Goal: Check status: Check status

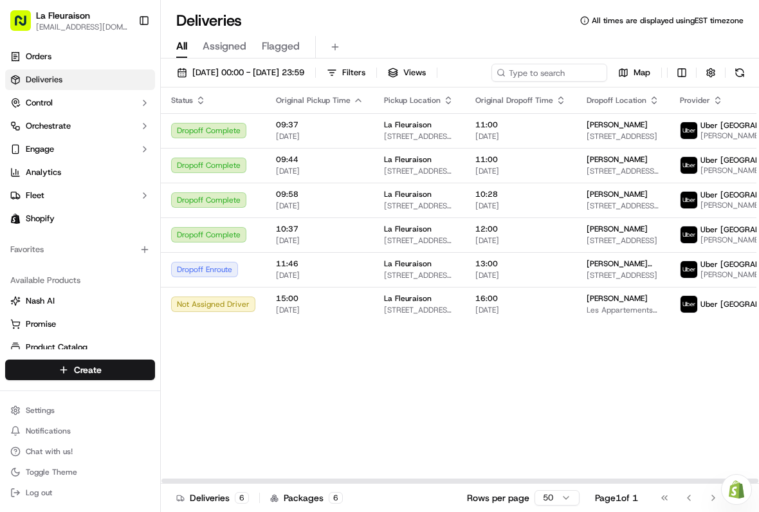
click at [599, 234] on span "[PERSON_NAME]" at bounding box center [616, 229] width 61 height 10
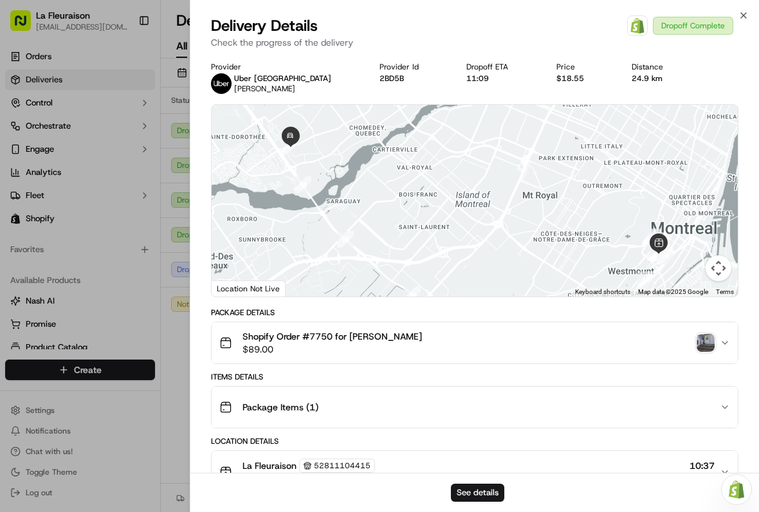
click at [697, 325] on button "Shopify Order #7750 for [PERSON_NAME] $89.00" at bounding box center [475, 342] width 526 height 41
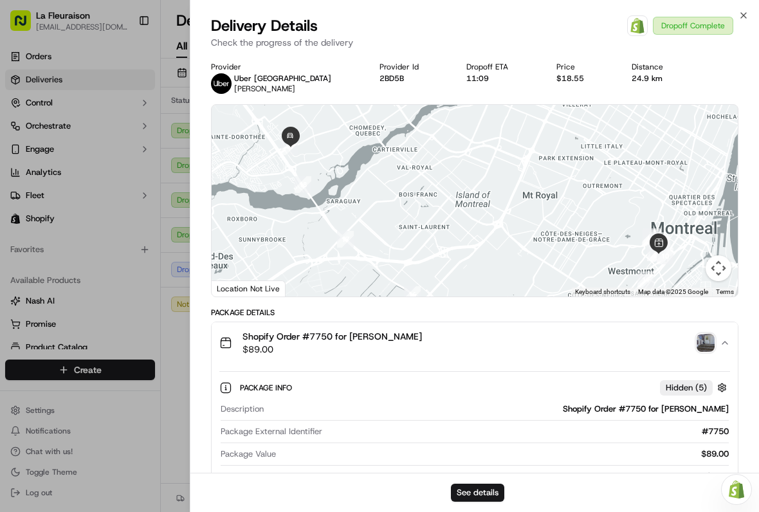
click at [710, 337] on img "button" at bounding box center [705, 343] width 18 height 18
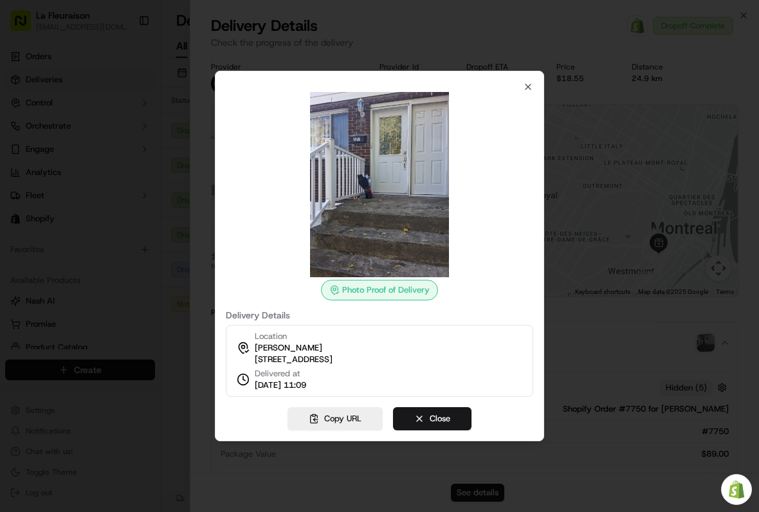
click at [152, 251] on div at bounding box center [379, 256] width 759 height 512
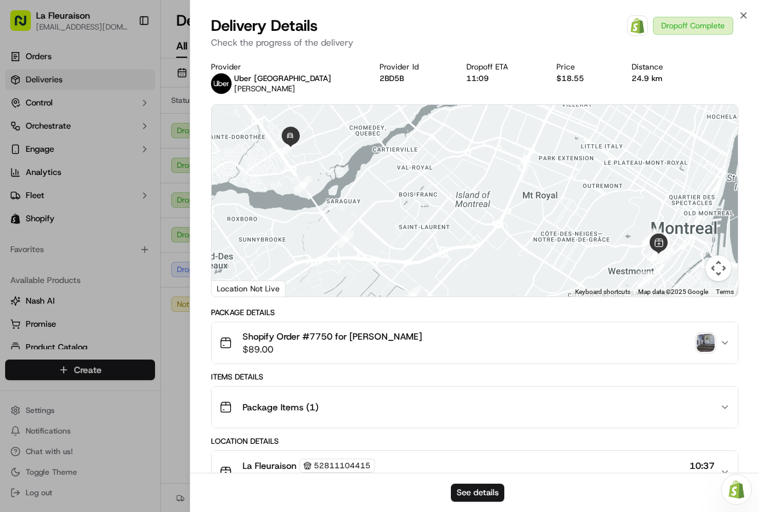
click at [129, 267] on div at bounding box center [379, 256] width 759 height 512
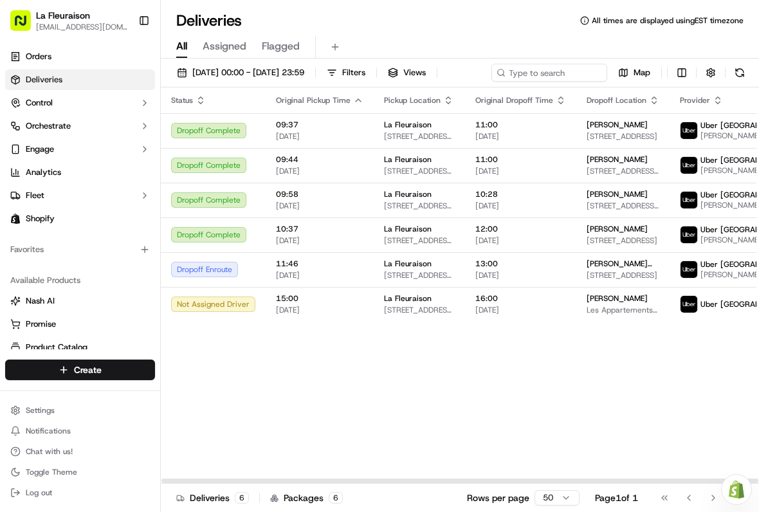
click at [257, 216] on td "Dropoff Complete" at bounding box center [213, 200] width 105 height 35
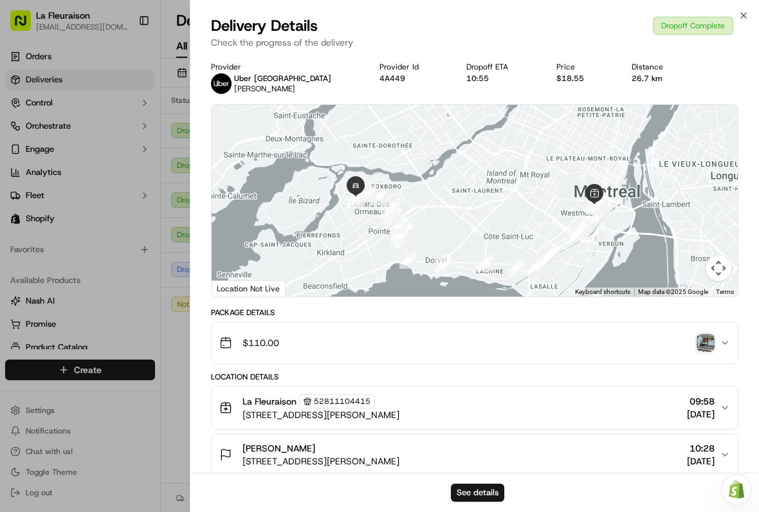
click at [698, 330] on div "$110.00" at bounding box center [469, 343] width 500 height 26
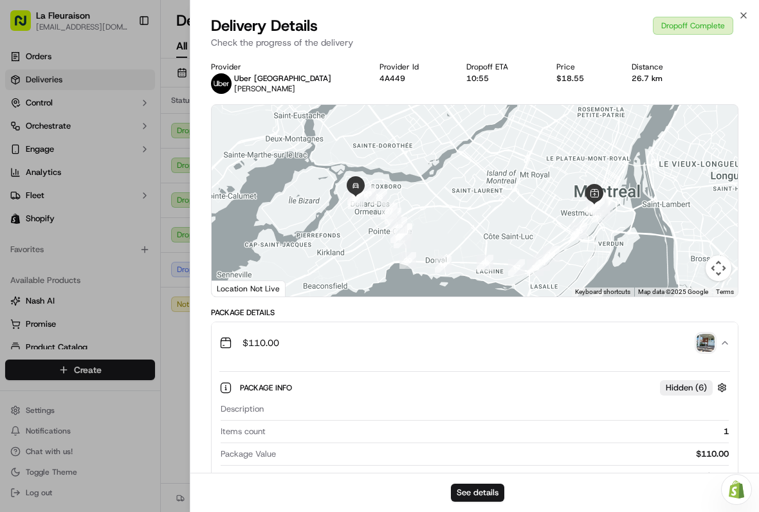
click at [706, 346] on img "button" at bounding box center [705, 343] width 18 height 18
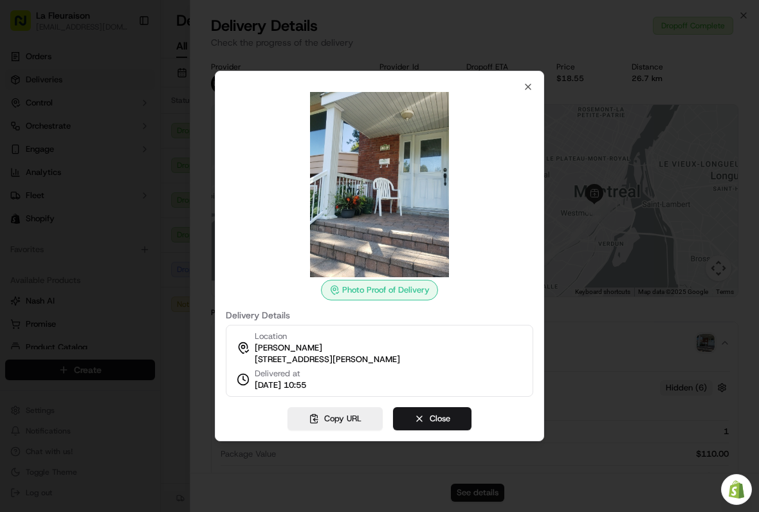
click at [397, 212] on img at bounding box center [379, 184] width 185 height 185
click at [518, 82] on div "Photo Proof of Delivery Delivery Details Location [GEOGRAPHIC_DATA][PERSON_NAME…" at bounding box center [379, 239] width 307 height 315
click at [534, 77] on div "Photo Proof of Delivery Delivery Details Location [GEOGRAPHIC_DATA][PERSON_NAME…" at bounding box center [379, 256] width 329 height 370
click at [531, 82] on icon "button" at bounding box center [528, 87] width 10 height 10
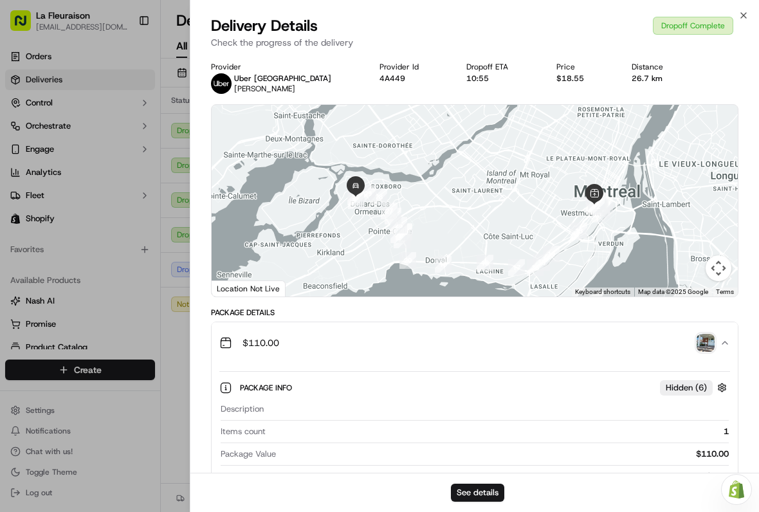
click at [123, 275] on div at bounding box center [379, 256] width 759 height 512
